Goal: Transaction & Acquisition: Purchase product/service

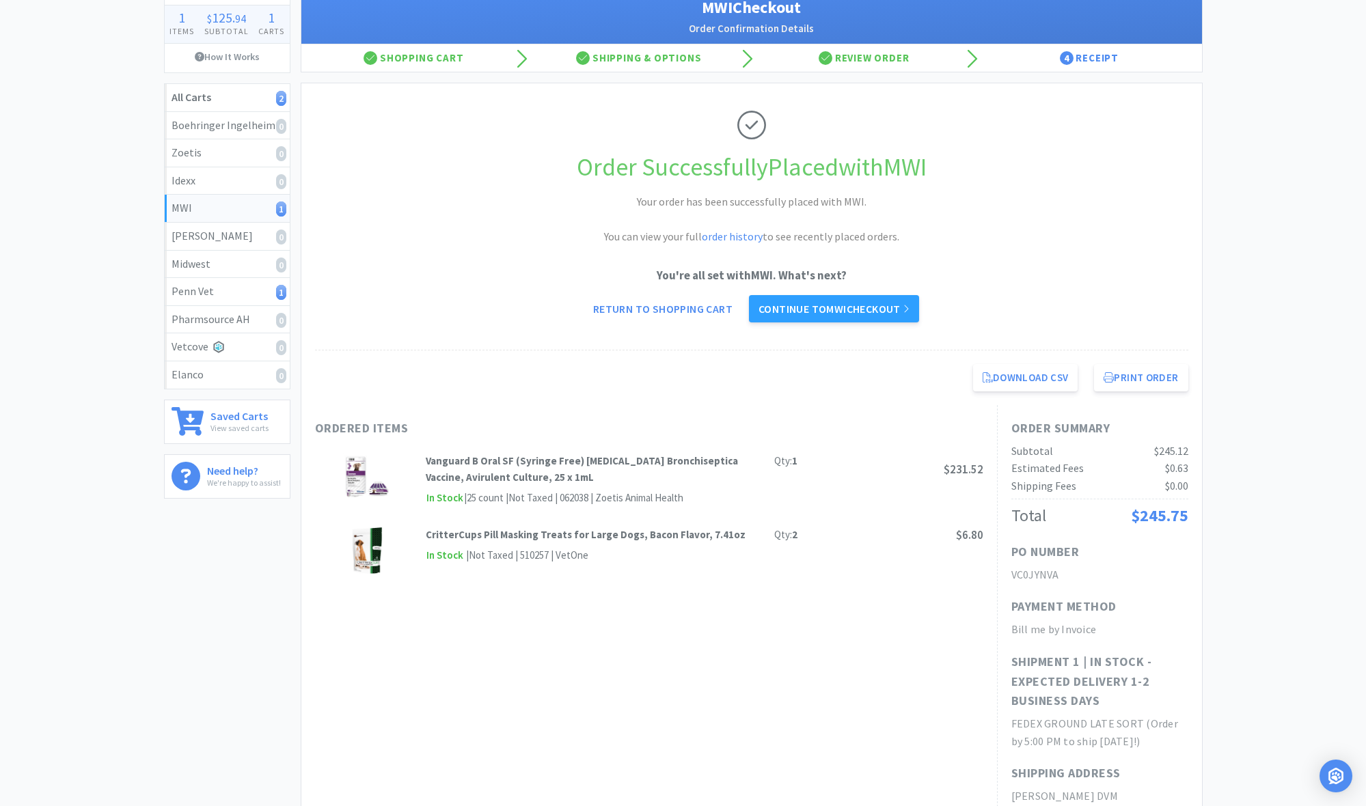
scroll to position [94, 0]
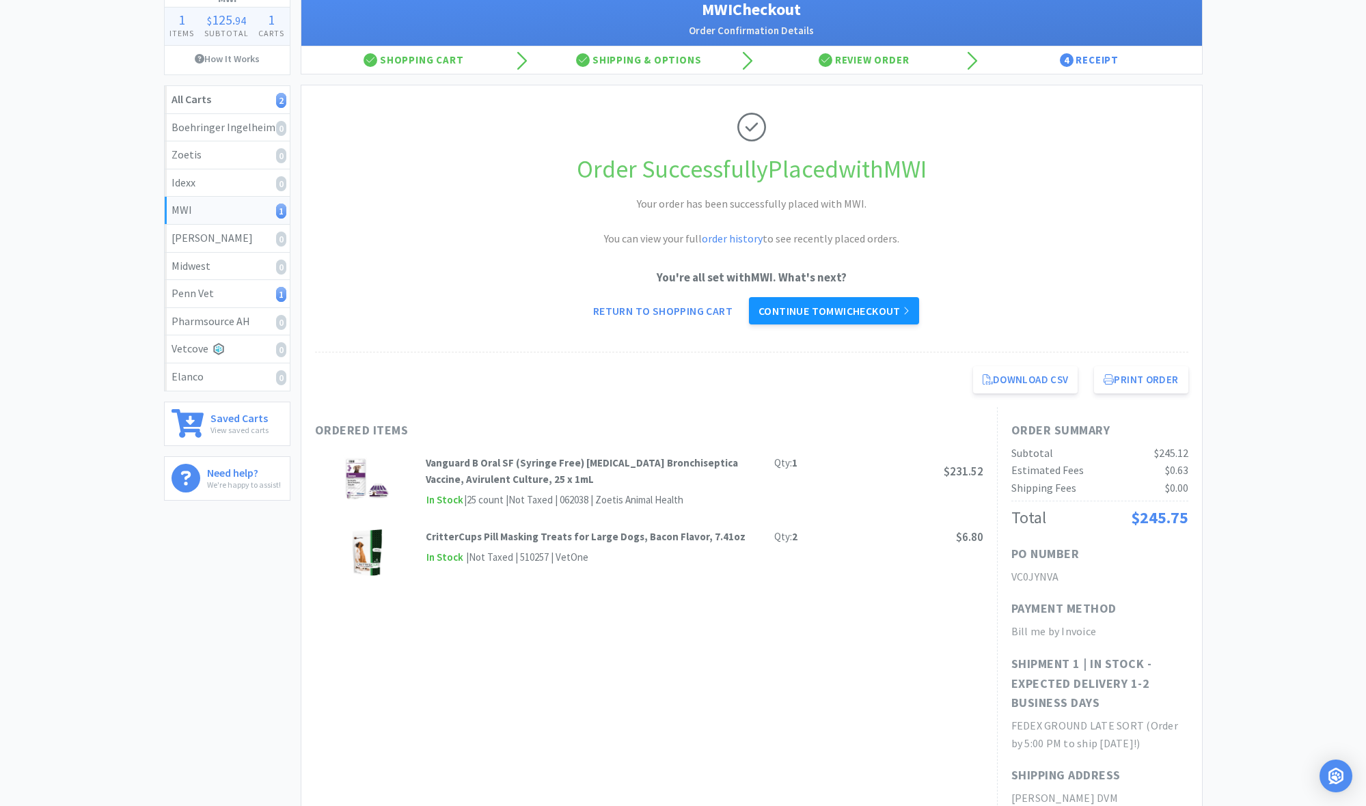
click at [740, 309] on link "Continue to MWI checkout" at bounding box center [834, 310] width 170 height 27
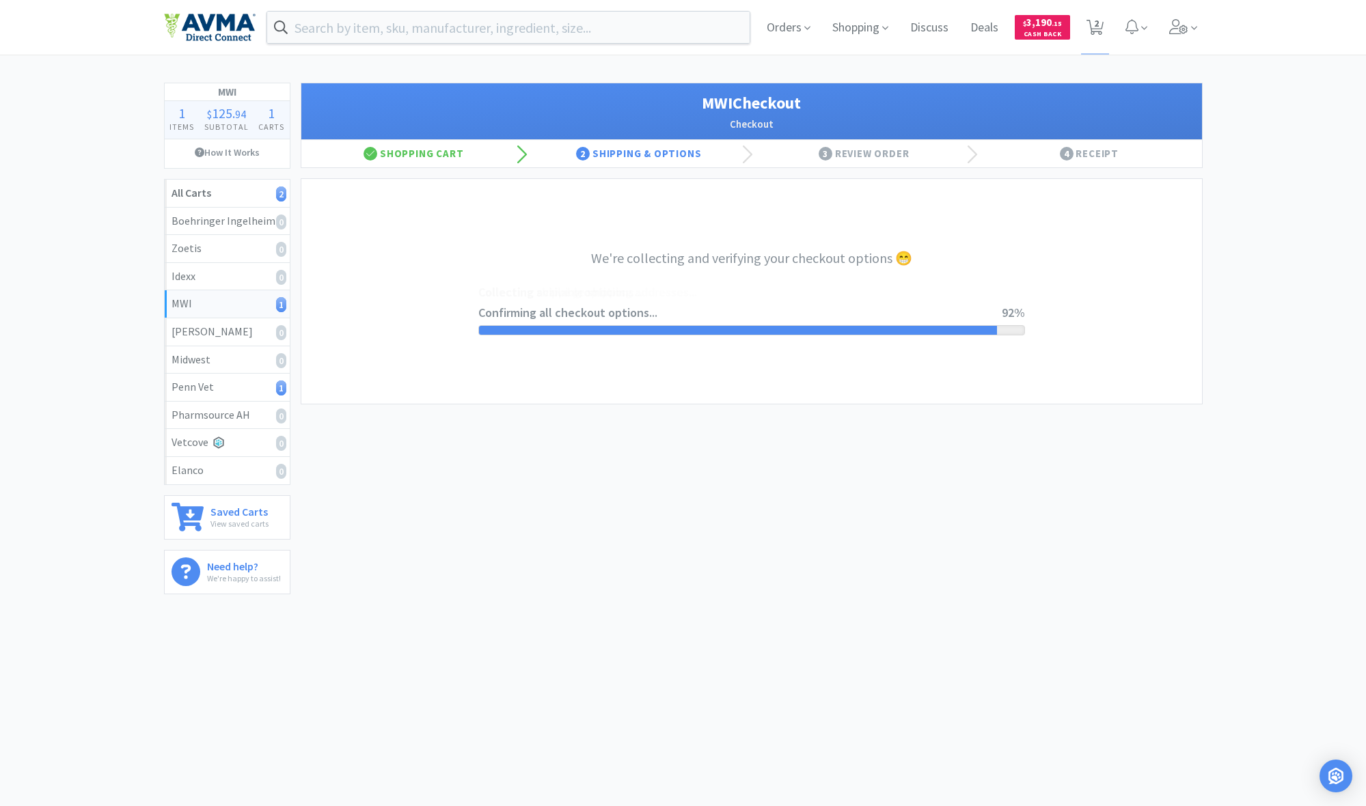
select select "STD_"
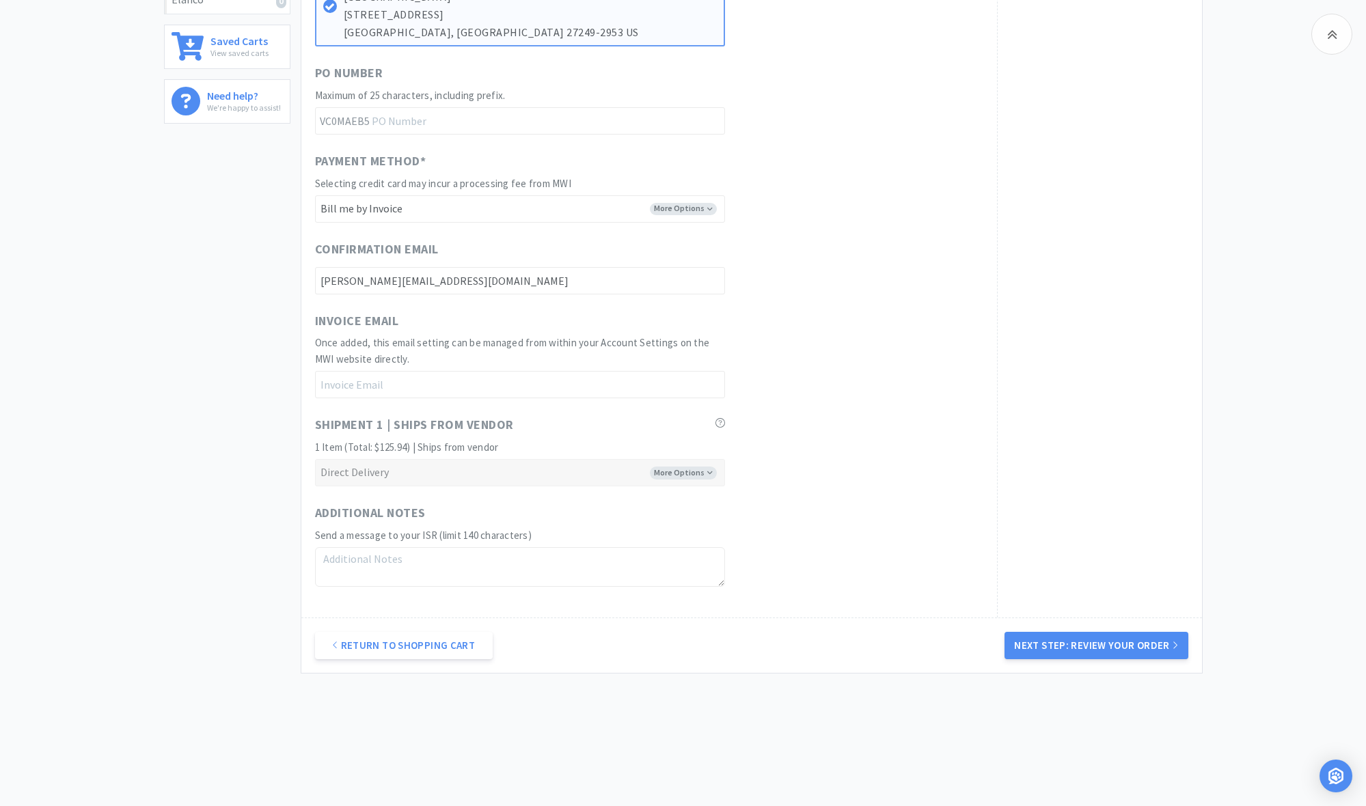
scroll to position [470, 0]
click at [740, 587] on button "Next Step: Review Your Order" at bounding box center [1095, 646] width 183 height 27
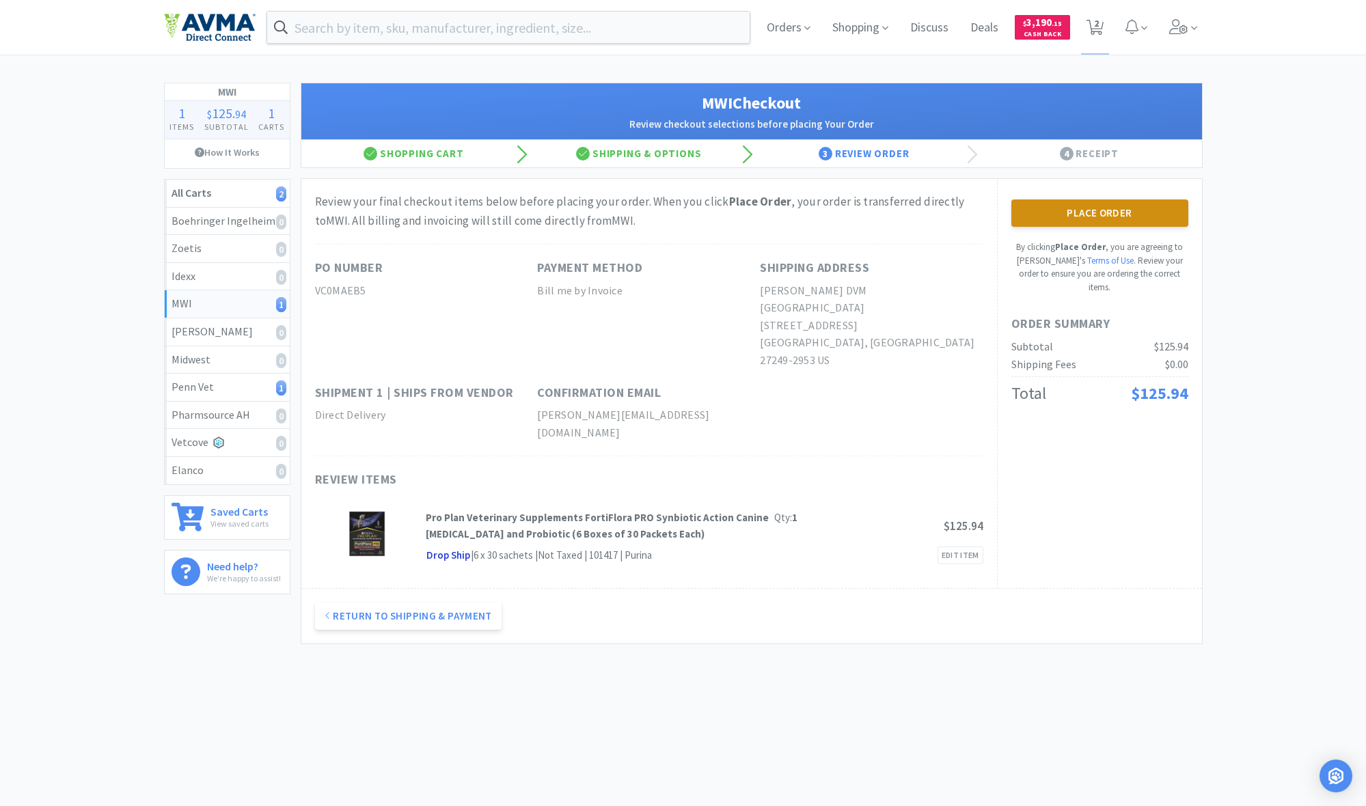
click at [740, 223] on button "Place Order" at bounding box center [1099, 212] width 177 height 27
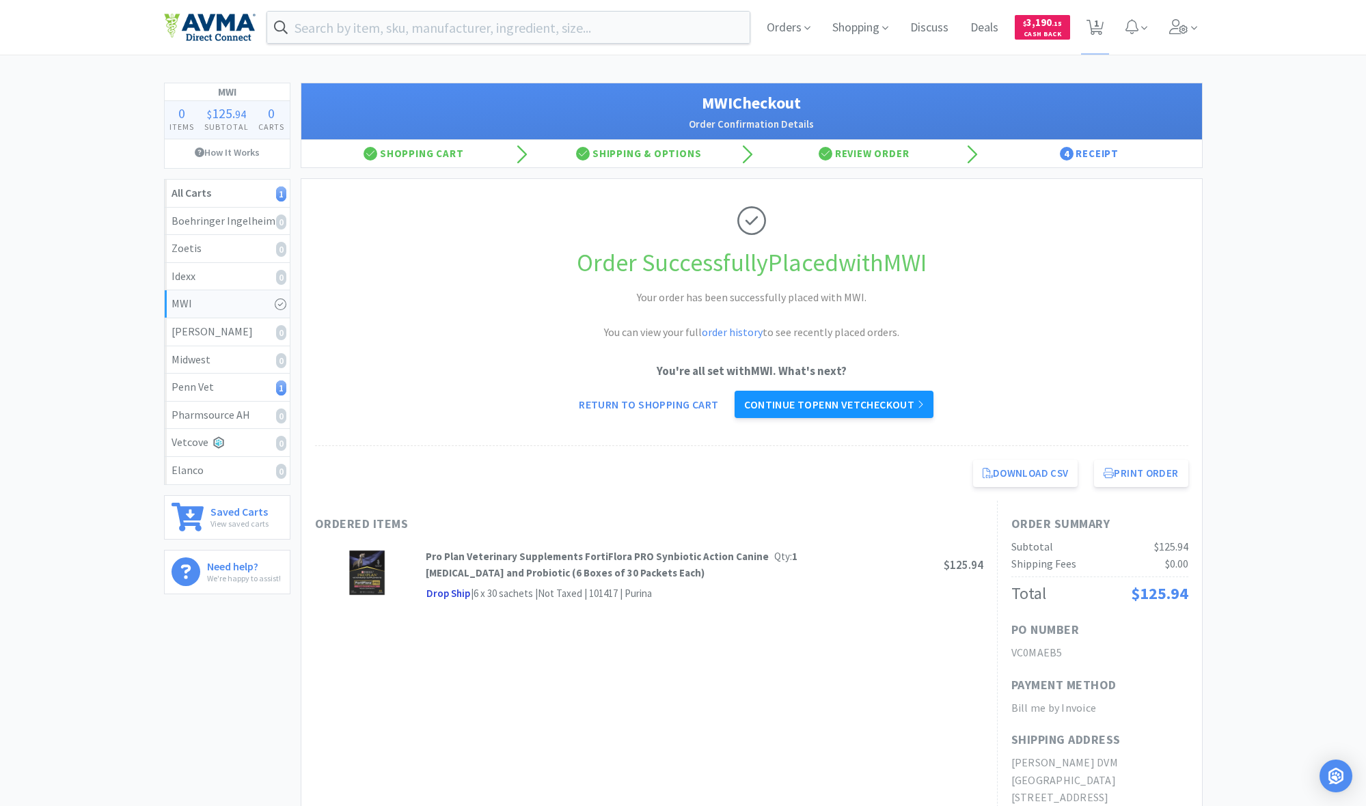
click at [740, 404] on link "Continue to Penn Vet checkout" at bounding box center [833, 404] width 198 height 27
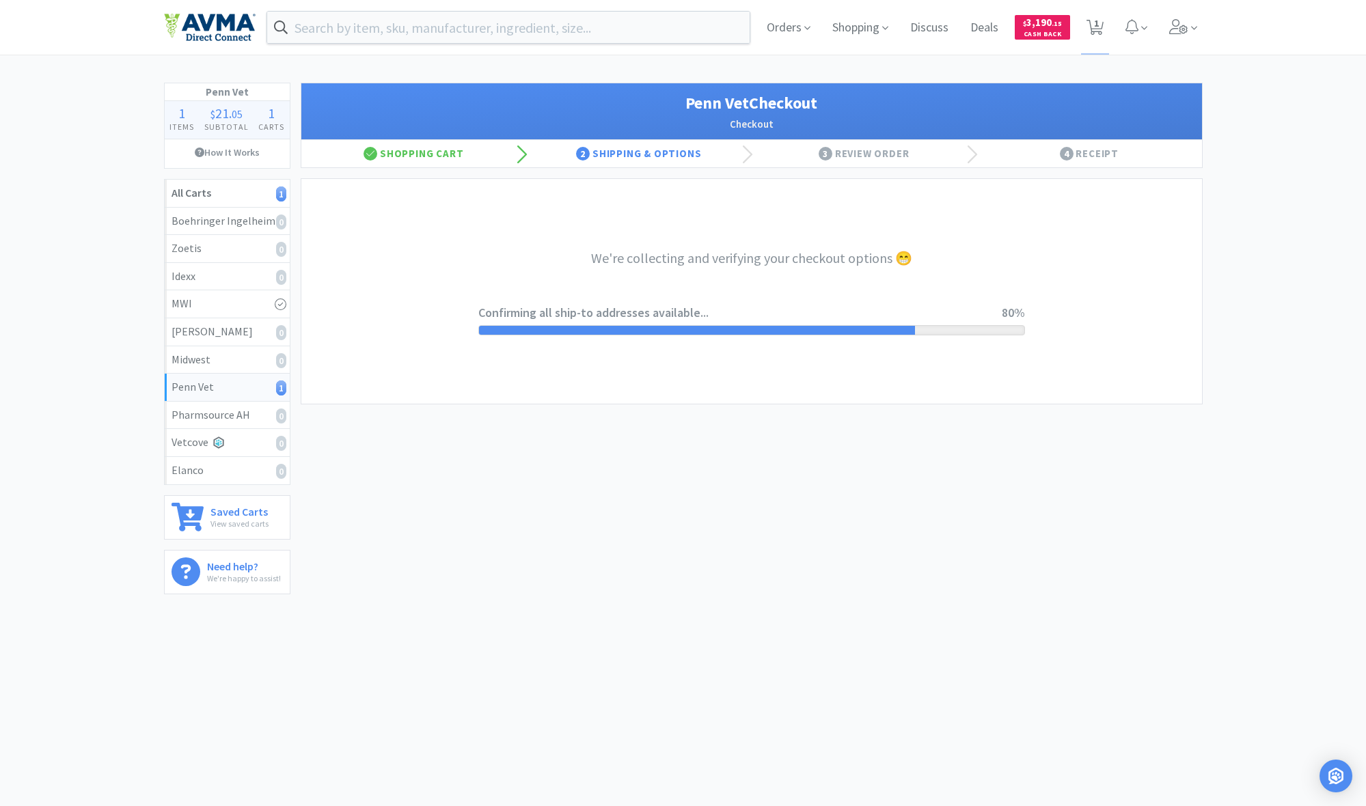
select select "terms"
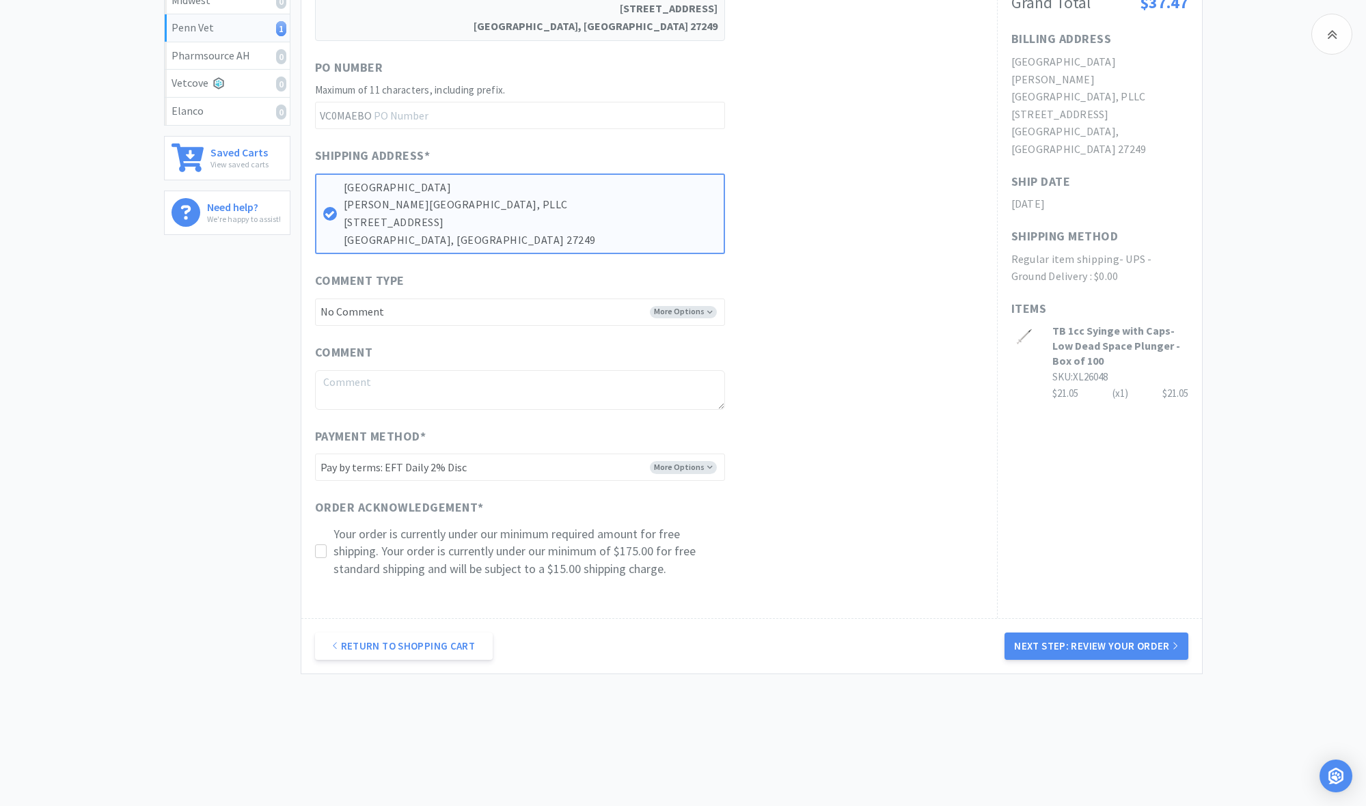
scroll to position [359, 0]
click at [434, 587] on link "Return to Shopping Cart" at bounding box center [404, 646] width 178 height 27
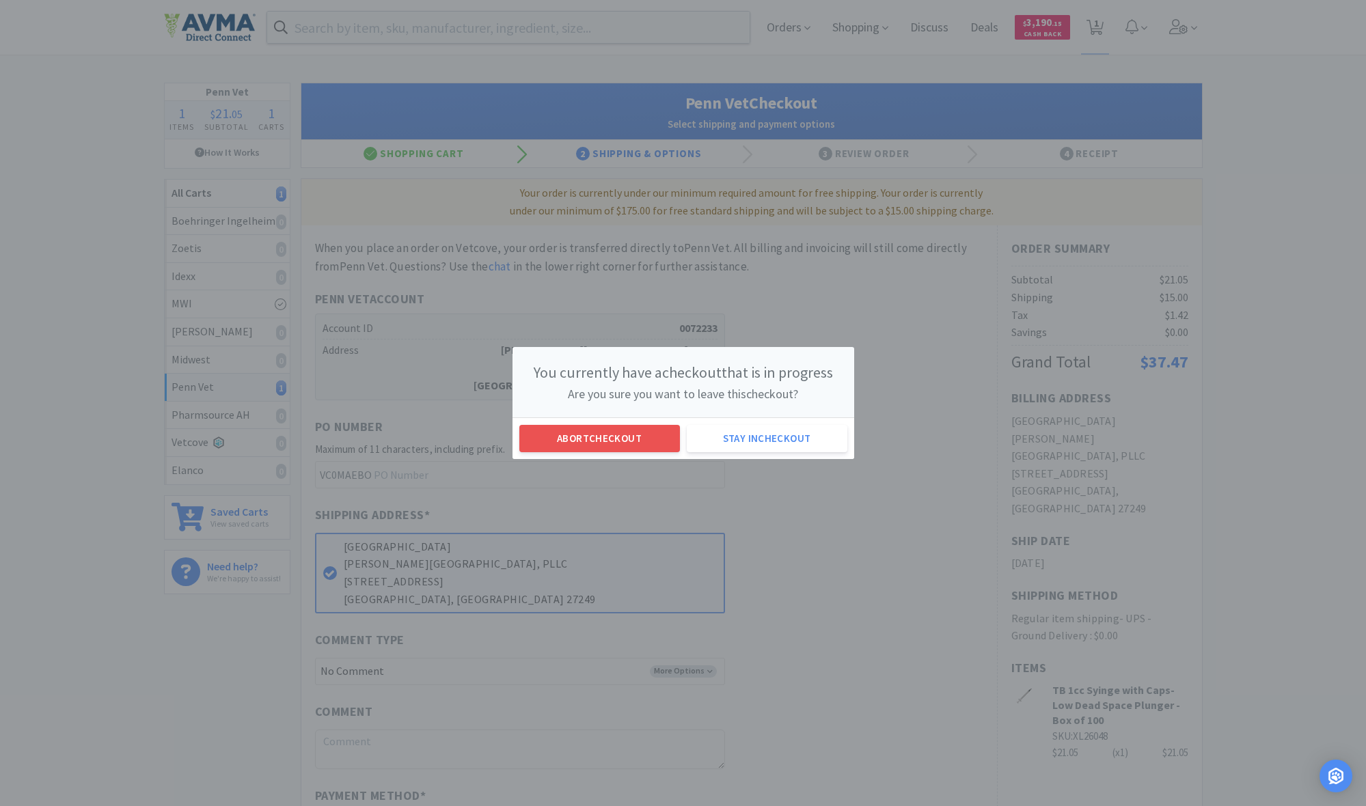
click at [606, 441] on button "Abort checkout" at bounding box center [599, 438] width 161 height 27
select select "1"
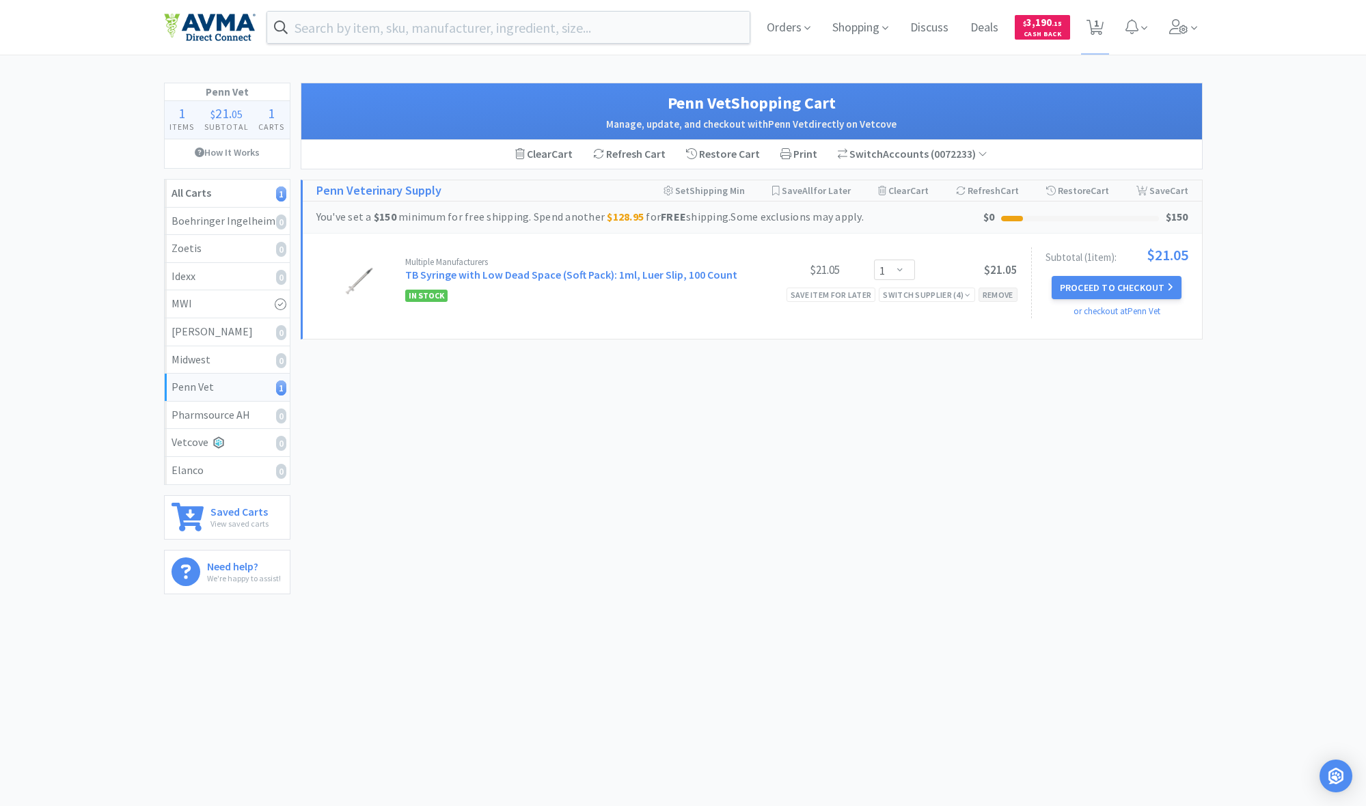
click at [740, 290] on div "Remove" at bounding box center [997, 295] width 39 height 14
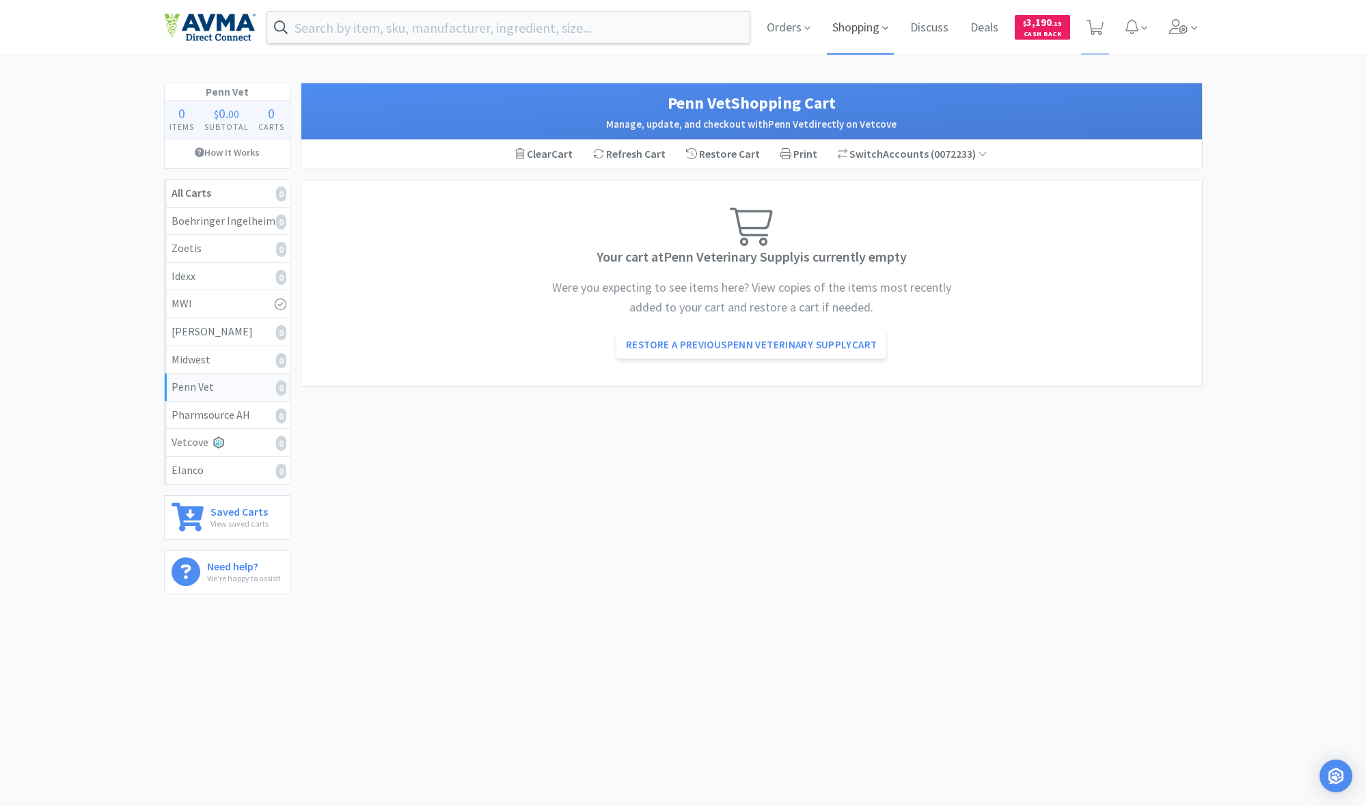
click at [740, 27] on span "Shopping" at bounding box center [860, 27] width 67 height 55
